Goal: Complete application form

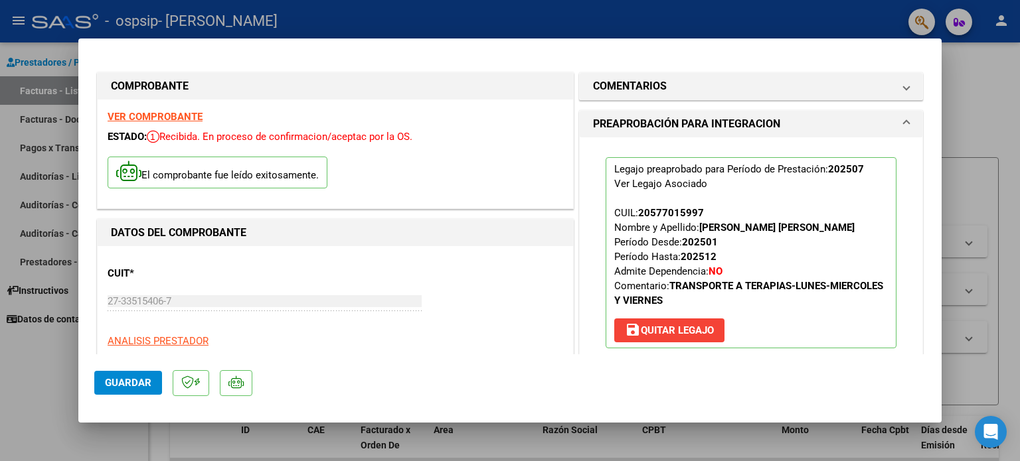
scroll to position [887, 0]
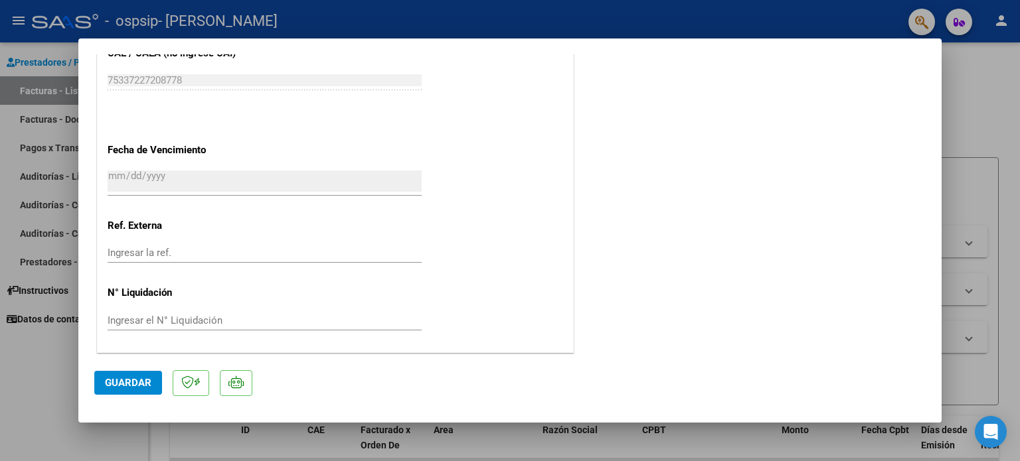
click at [53, 363] on div at bounding box center [510, 230] width 1020 height 461
type input "$ 0,00"
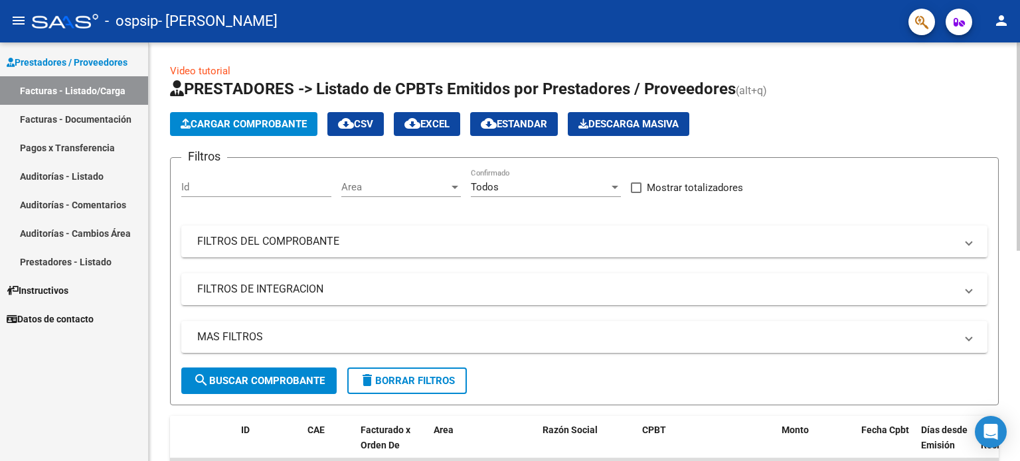
scroll to position [419, 0]
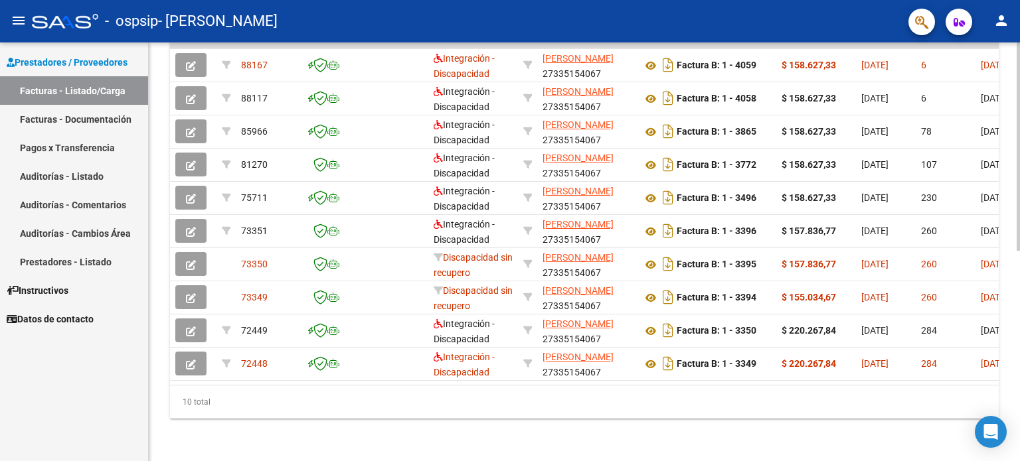
click at [1017, 371] on div at bounding box center [1018, 251] width 3 height 419
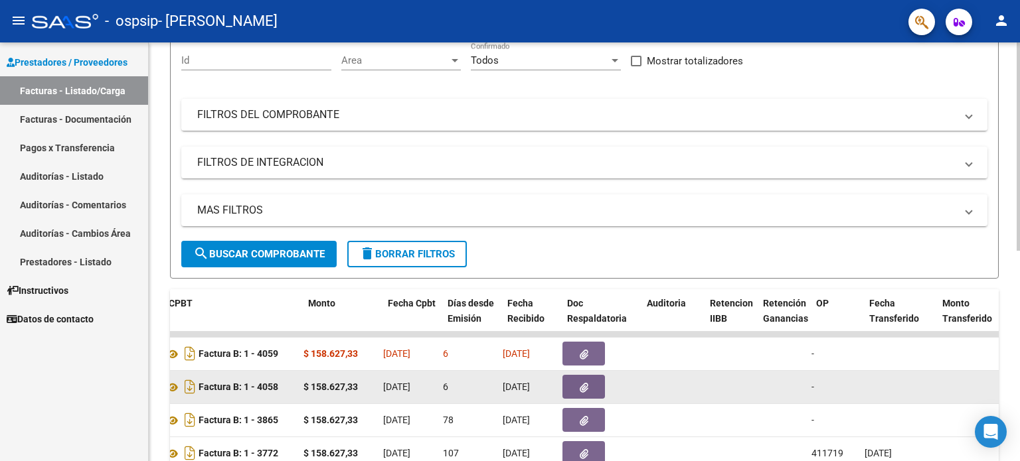
scroll to position [0, 452]
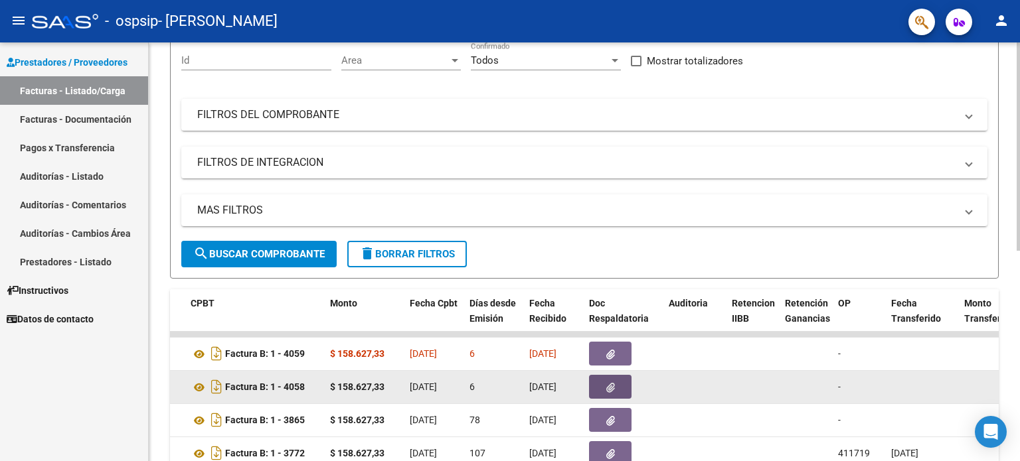
click at [612, 386] on icon "button" at bounding box center [610, 388] width 9 height 10
